Goal: Information Seeking & Learning: Find specific fact

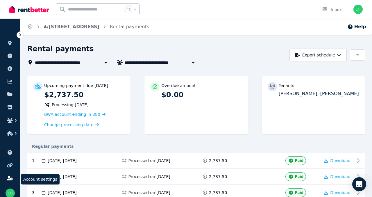
click at [8, 177] on icon at bounding box center [10, 178] width 6 height 5
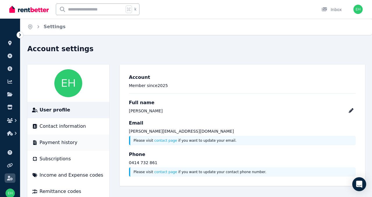
scroll to position [13, 0]
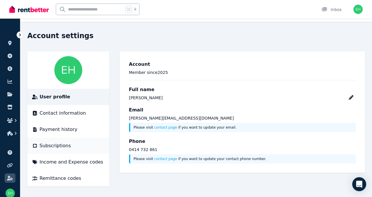
click at [67, 142] on span "Subscriptions" at bounding box center [55, 145] width 31 height 7
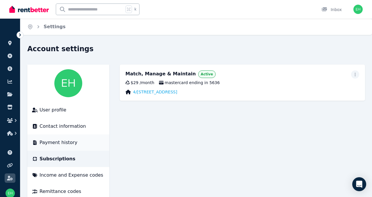
click at [60, 144] on span "Payment history" at bounding box center [59, 142] width 38 height 7
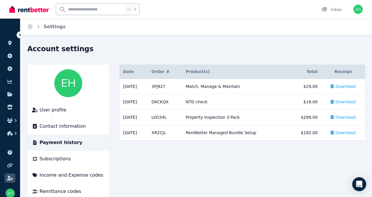
scroll to position [13, 0]
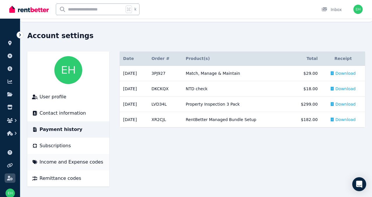
click at [57, 159] on span "Income and Expense codes" at bounding box center [72, 161] width 64 height 7
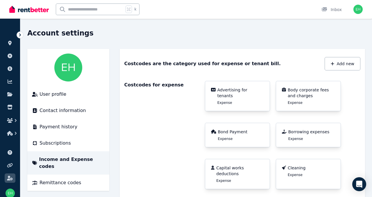
scroll to position [13, 0]
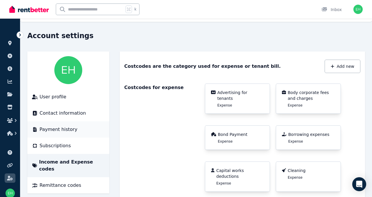
click at [57, 126] on span "Payment history" at bounding box center [59, 129] width 38 height 7
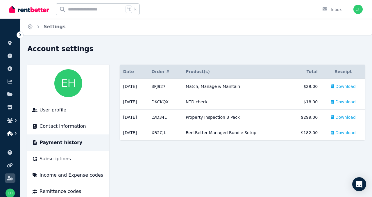
click at [10, 133] on icon "button" at bounding box center [10, 133] width 6 height 5
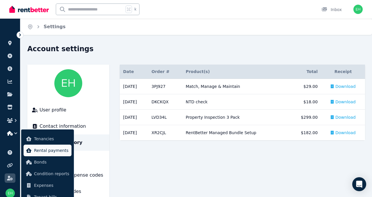
click at [38, 150] on span "Rental payments" at bounding box center [51, 150] width 35 height 7
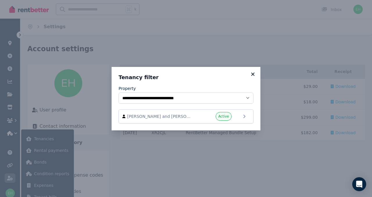
click at [255, 75] on icon at bounding box center [253, 73] width 6 height 5
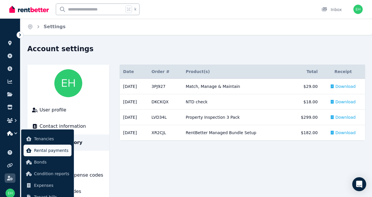
scroll to position [13, 0]
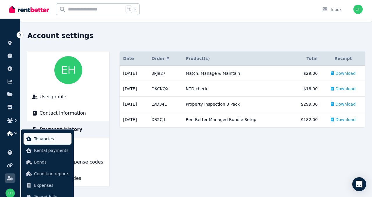
click at [51, 138] on span "Tenancies" at bounding box center [51, 138] width 35 height 7
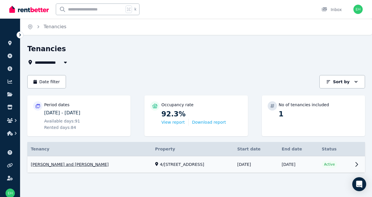
click at [356, 164] on link "View property details" at bounding box center [196, 164] width 338 height 17
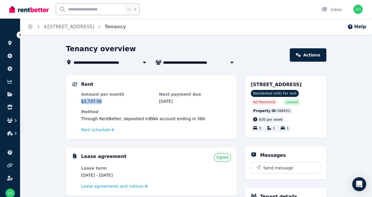
drag, startPoint x: 107, startPoint y: 102, endPoint x: 75, endPoint y: 100, distance: 31.7
click at [75, 100] on div "Rent Amount per month $2,737.50 Next payment due 2 Sept 2025 Method Through Ren…" at bounding box center [151, 107] width 159 height 52
copy dd "$2,737.50"
